Goal: Find contact information: Find contact information

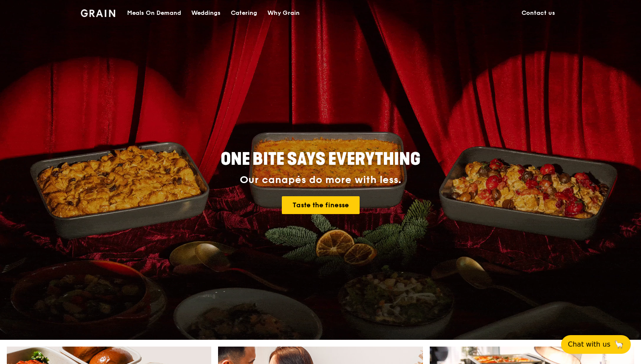
click at [283, 13] on div "Why Grain" at bounding box center [283, 12] width 32 height 25
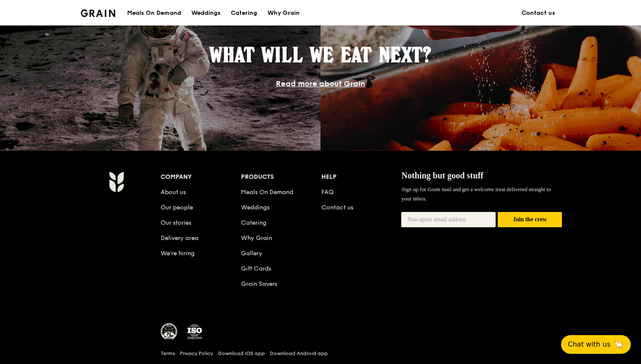
scroll to position [734, 0]
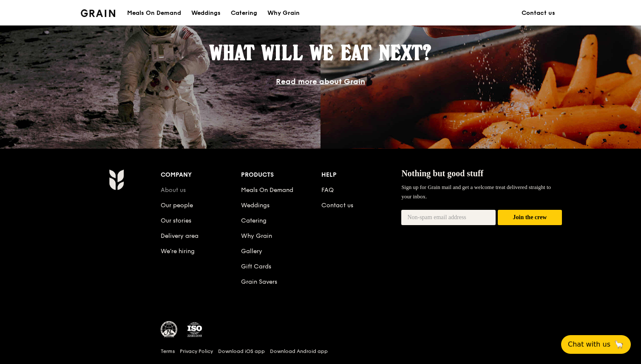
click at [166, 190] on link "About us" at bounding box center [173, 189] width 25 height 7
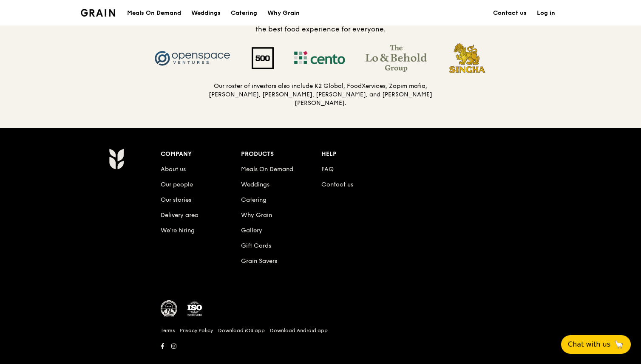
scroll to position [895, 0]
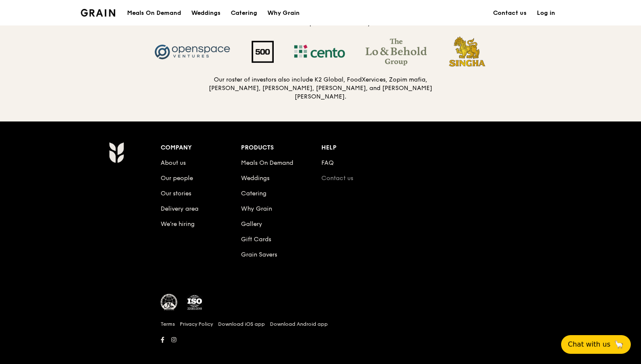
click at [332, 175] on link "Contact us" at bounding box center [337, 178] width 32 height 7
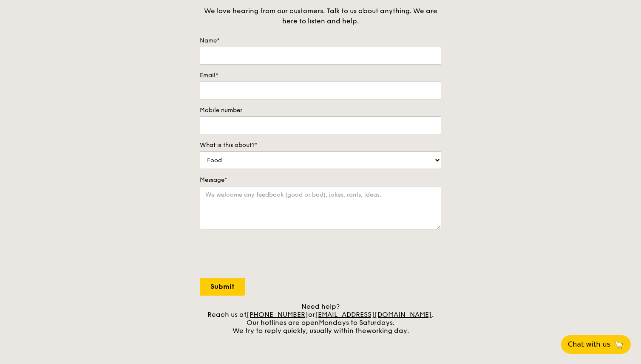
scroll to position [276, 0]
